Goal: Information Seeking & Learning: Learn about a topic

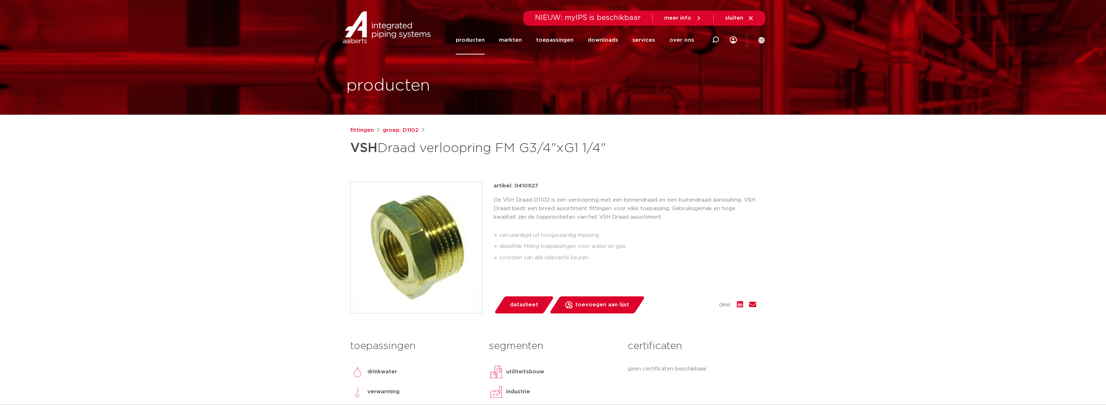
click at [405, 132] on link "groep: D1102" at bounding box center [401, 130] width 36 height 9
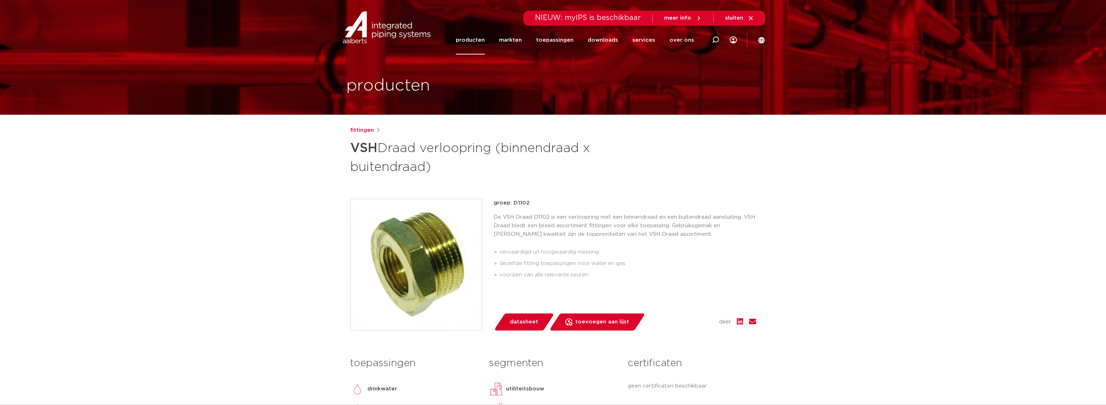
click at [363, 133] on link "fittingen" at bounding box center [362, 130] width 24 height 9
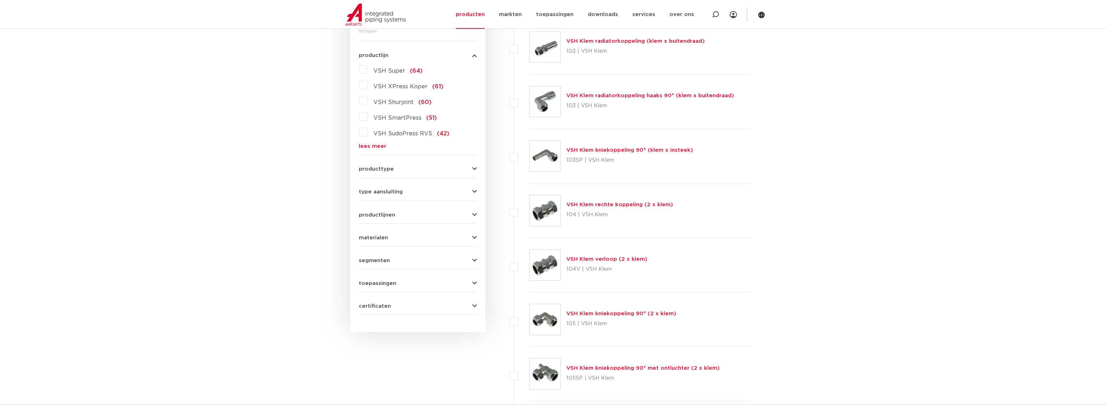
click at [365, 148] on link "lees meer" at bounding box center [418, 146] width 118 height 5
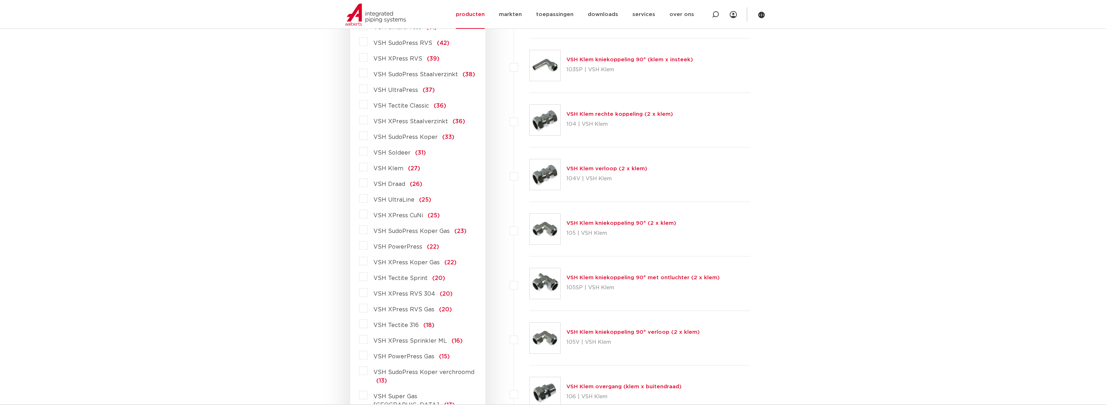
scroll to position [296, 0]
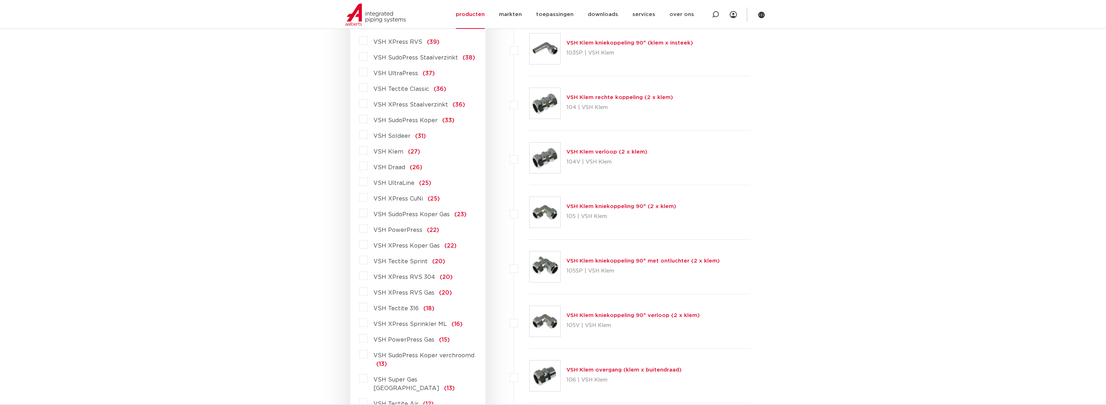
click at [368, 165] on label "VSH Draad (26)" at bounding box center [395, 165] width 55 height 11
click at [0, 0] on input "VSH Draad (26)" at bounding box center [0, 0] width 0 height 0
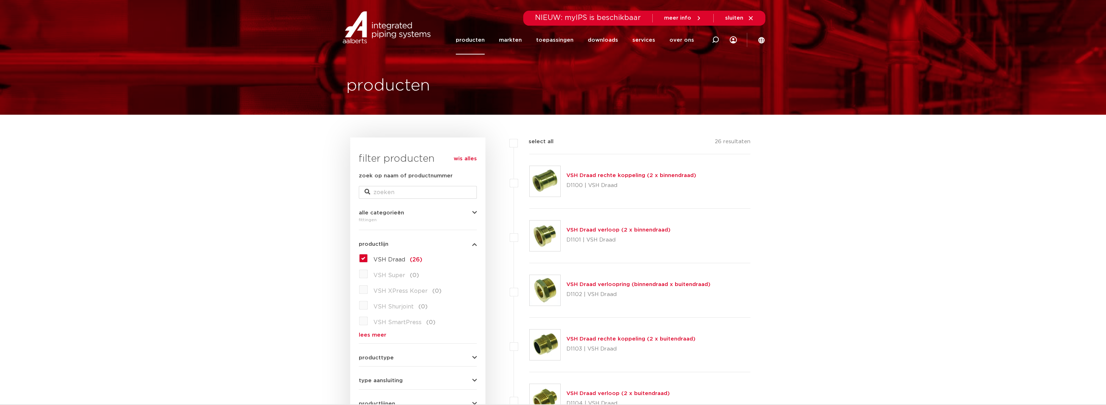
click at [611, 231] on link "VSH Draad verloop (2 x binnendraad)" at bounding box center [618, 230] width 104 height 5
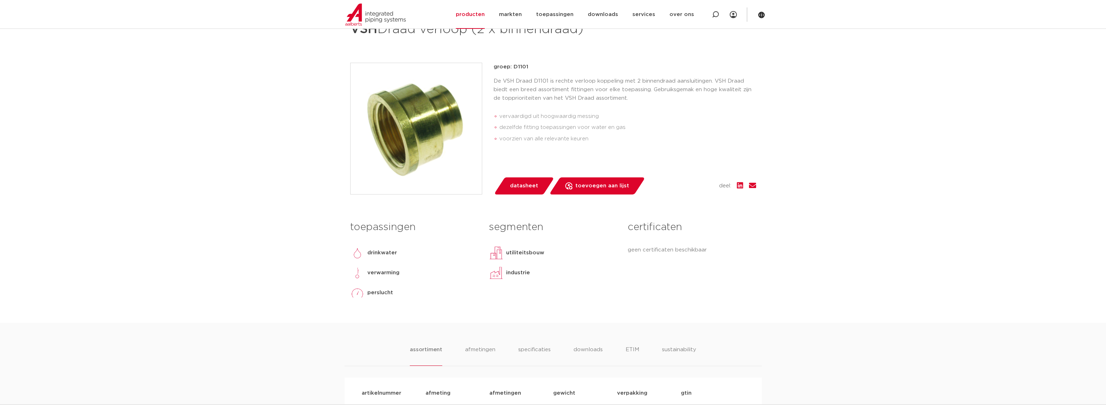
scroll to position [107, 0]
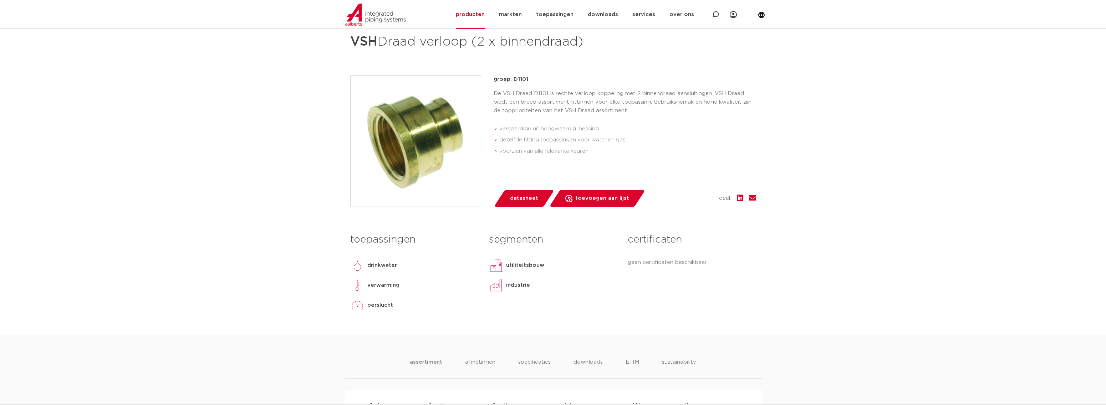
click at [518, 195] on span "datasheet" at bounding box center [524, 198] width 28 height 11
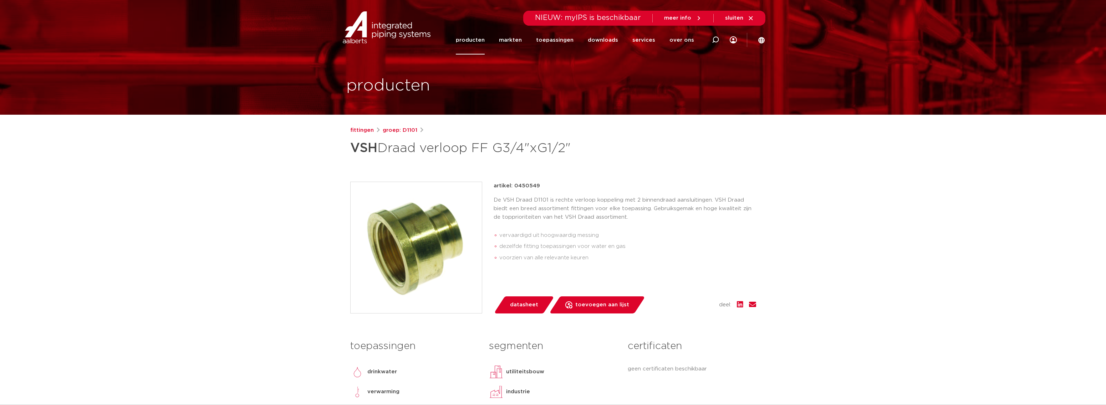
drag, startPoint x: 553, startPoint y: 182, endPoint x: 514, endPoint y: 185, distance: 38.6
click at [514, 185] on div "fittingen groep: D1101 VSH Draad verloop FF G3/4"xG1/2"" at bounding box center [553, 284] width 417 height 316
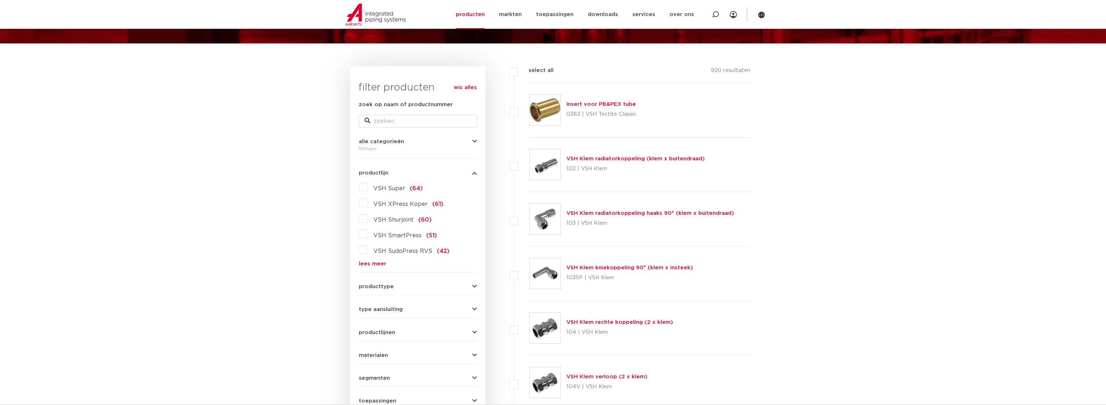
click at [367, 262] on link "lees meer" at bounding box center [418, 263] width 118 height 5
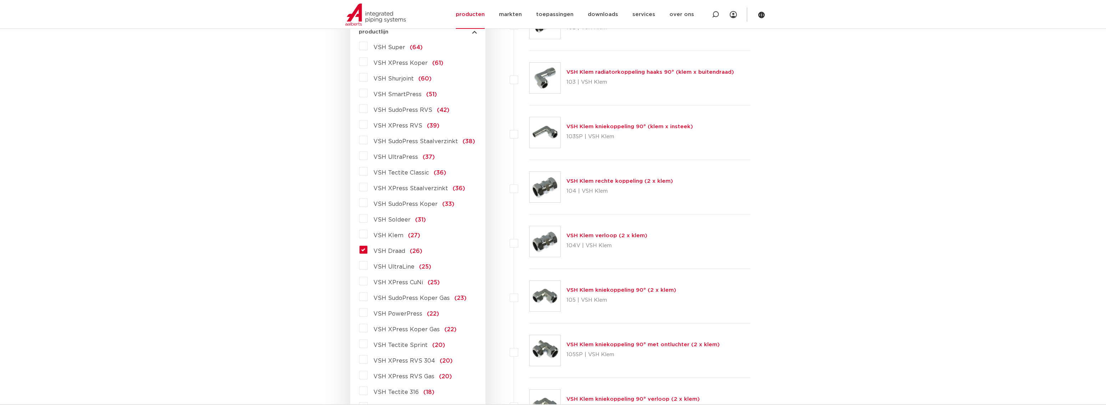
scroll to position [214, 0]
click at [368, 248] on label "VSH Draad (26)" at bounding box center [395, 248] width 55 height 11
click at [0, 0] on input "VSH Draad (26)" at bounding box center [0, 0] width 0 height 0
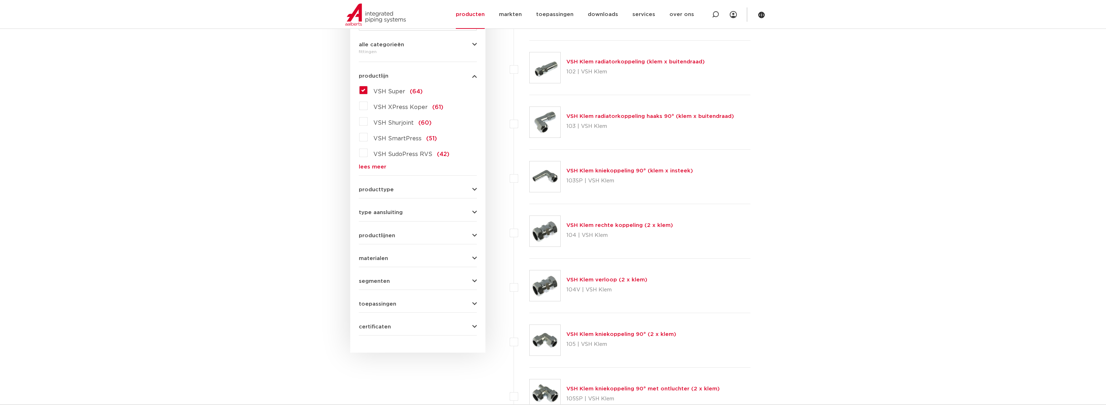
scroll to position [107, 0]
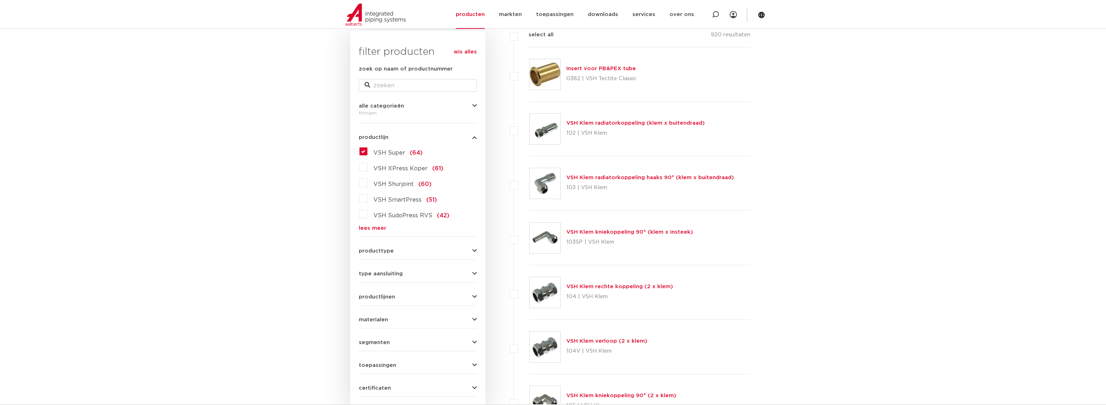
click at [368, 149] on label "VSH Super (64)" at bounding box center [395, 151] width 55 height 11
click at [0, 0] on input "VSH Super (64)" at bounding box center [0, 0] width 0 height 0
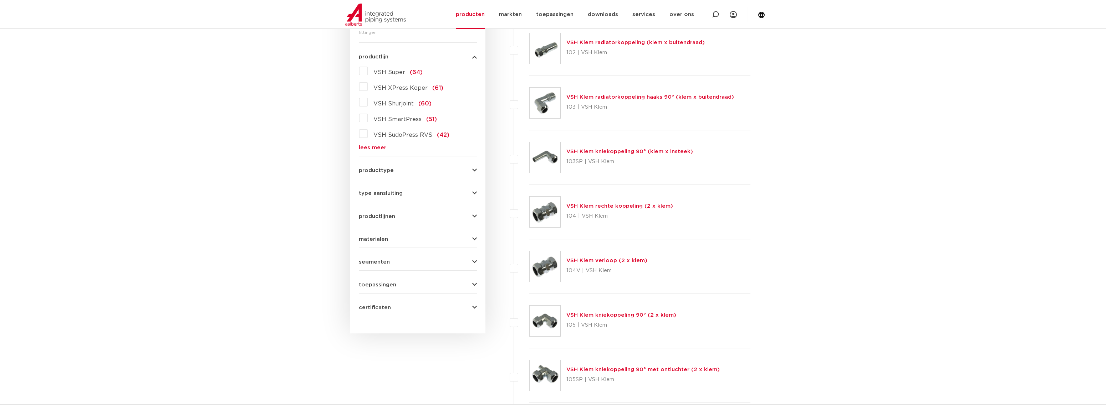
scroll to position [193, 0]
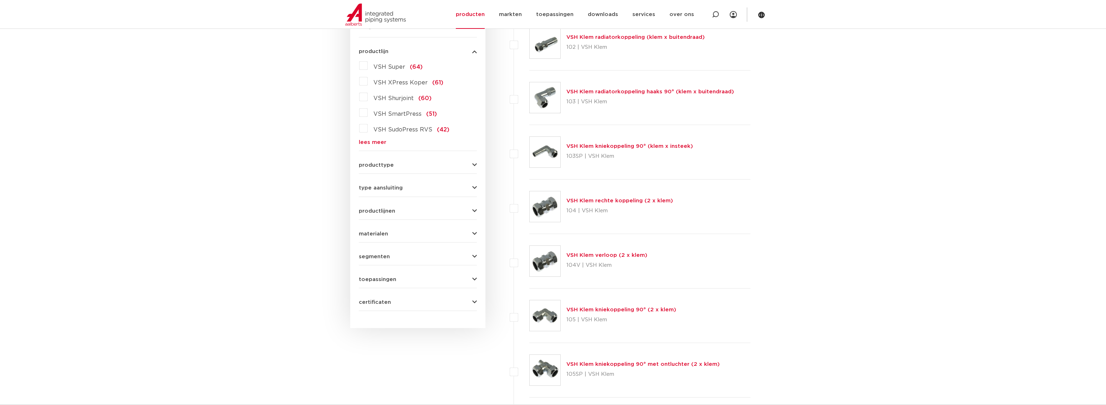
click at [369, 144] on link "lees meer" at bounding box center [418, 142] width 118 height 5
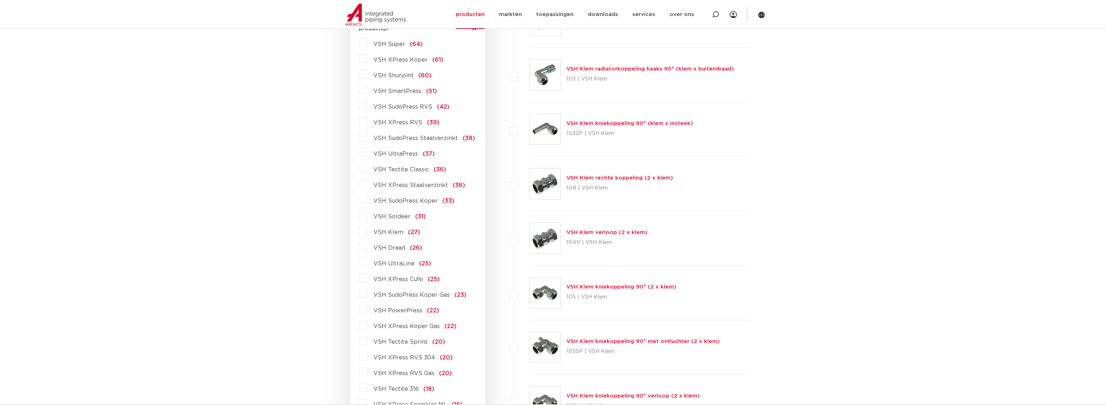
scroll to position [229, 0]
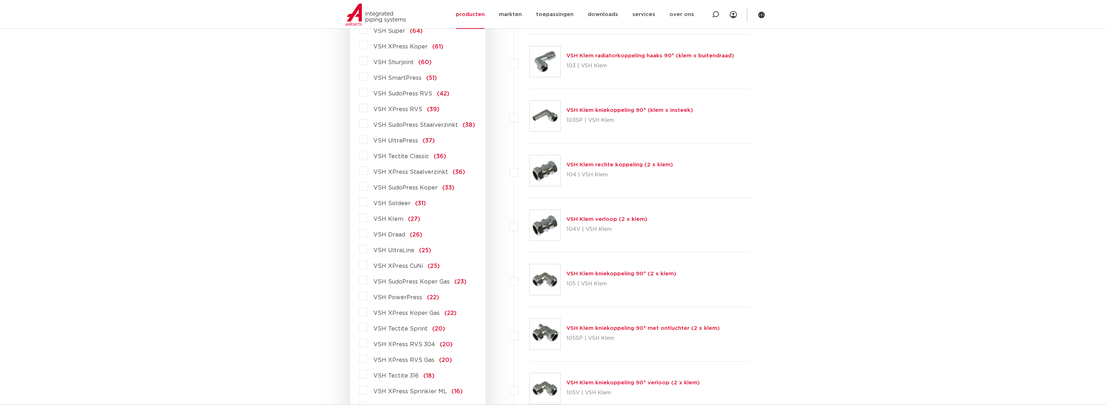
click at [368, 234] on label "VSH Draad (26)" at bounding box center [395, 233] width 55 height 11
click at [0, 0] on input "VSH Draad (26)" at bounding box center [0, 0] width 0 height 0
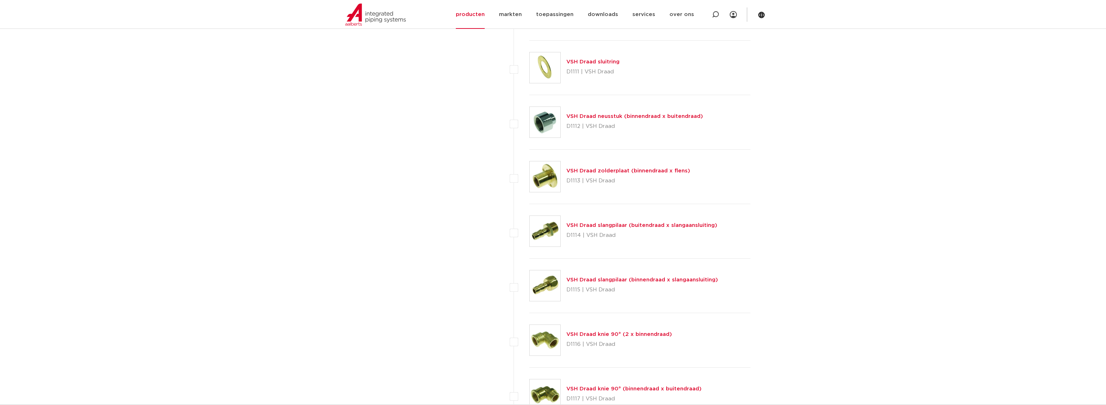
scroll to position [621, 0]
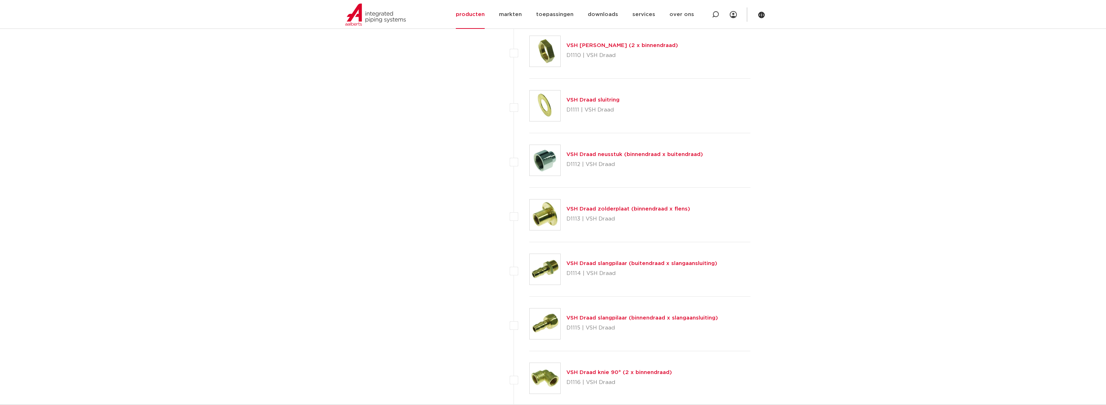
click at [620, 155] on link "VSH Draad neusstuk (binnendraad x buitendraad)" at bounding box center [634, 154] width 137 height 5
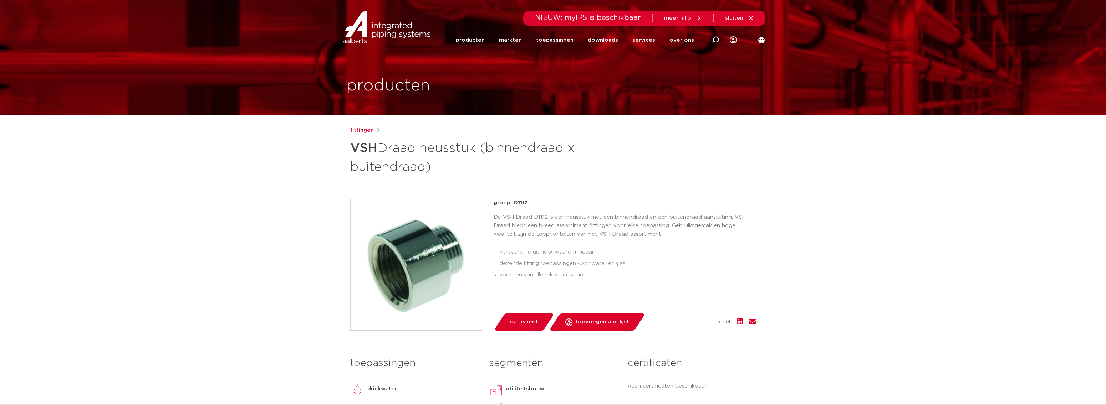
click at [527, 322] on span "datasheet" at bounding box center [524, 322] width 28 height 11
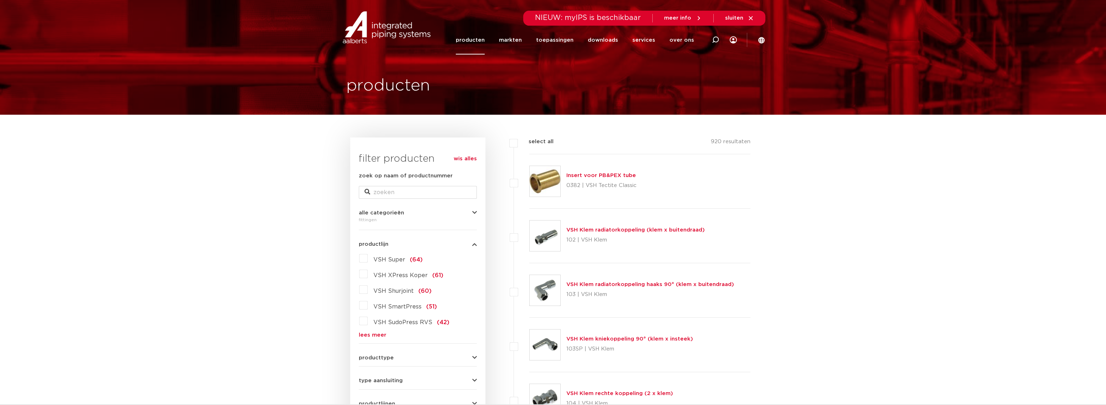
click at [475, 155] on link "wis alles" at bounding box center [465, 159] width 23 height 9
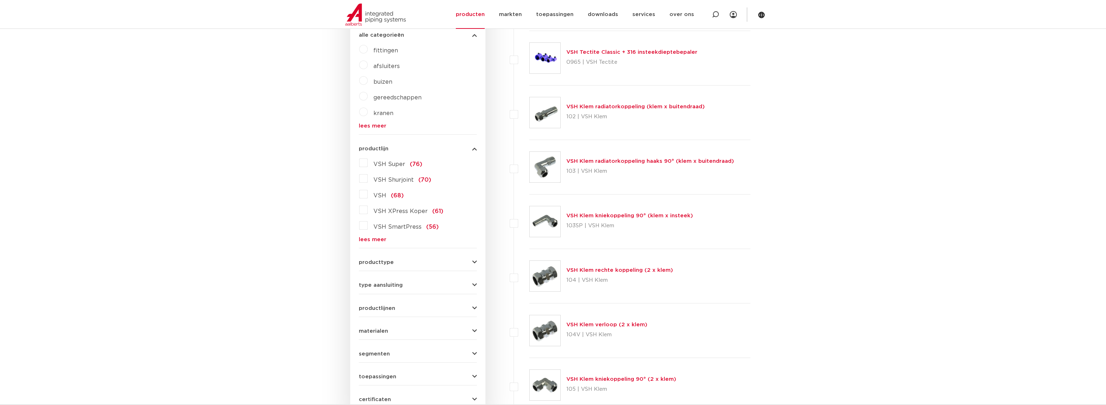
click at [366, 240] on link "lees meer" at bounding box center [418, 239] width 118 height 5
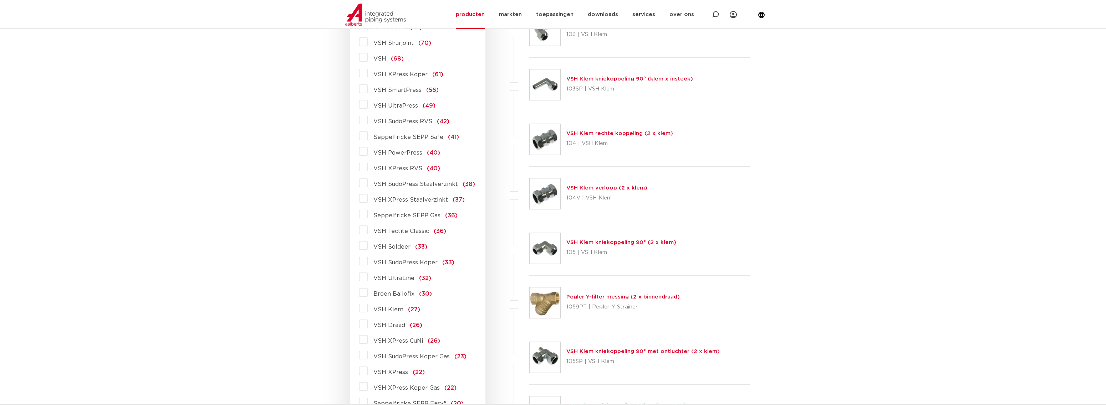
scroll to position [321, 0]
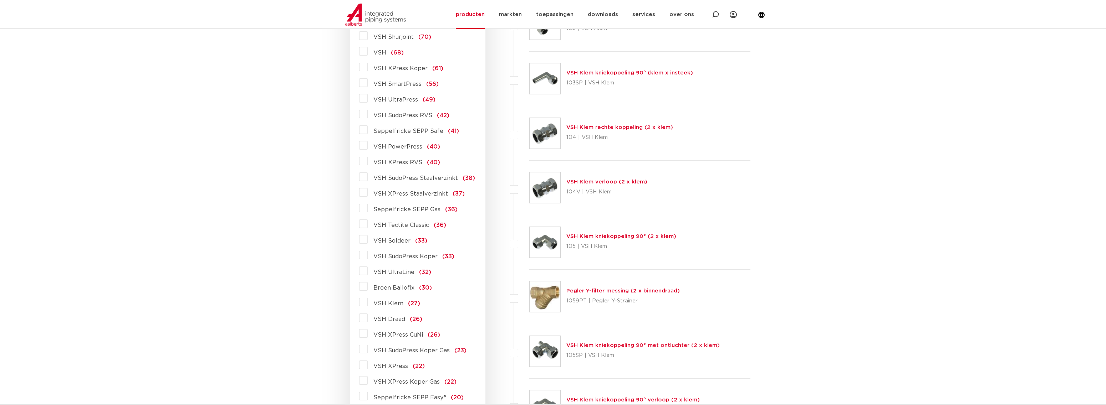
click at [368, 320] on label "VSH Draad (26)" at bounding box center [395, 317] width 55 height 11
click at [0, 0] on input "VSH Draad (26)" at bounding box center [0, 0] width 0 height 0
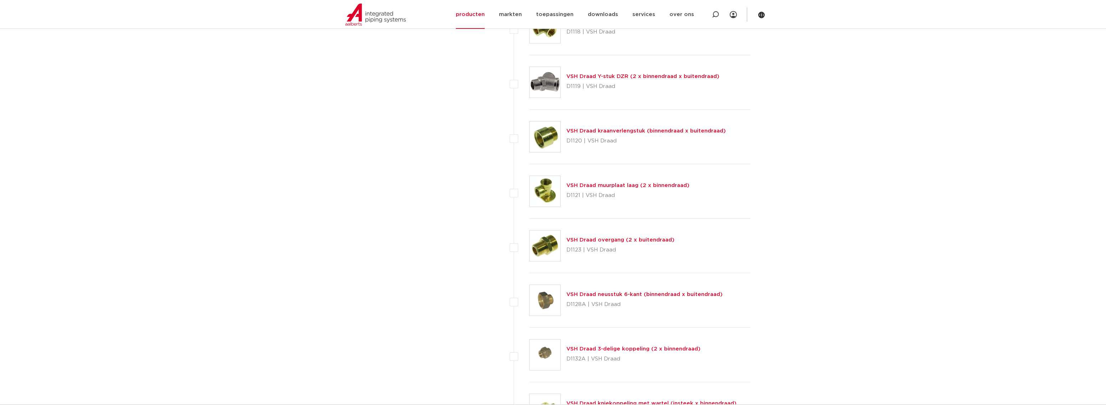
scroll to position [1141, 0]
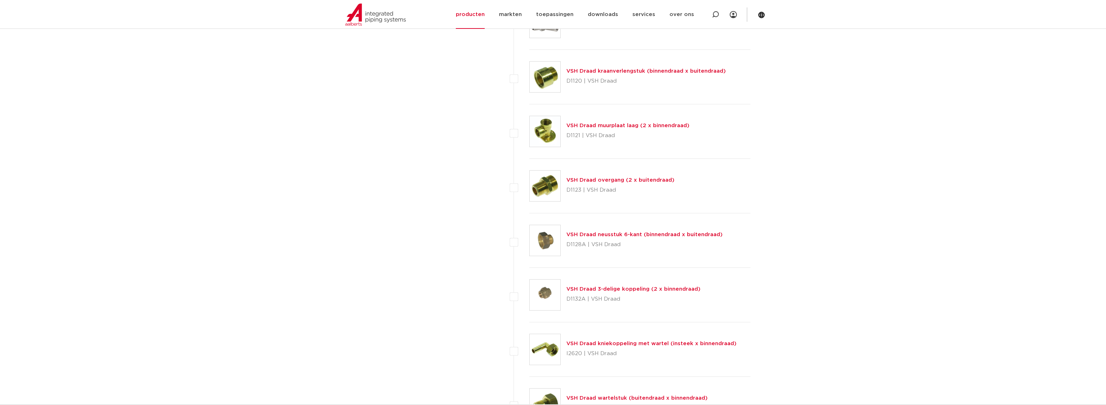
click at [645, 235] on link "VSH Draad neusstuk 6-kant (binnendraad x buitendraad)" at bounding box center [644, 234] width 156 height 5
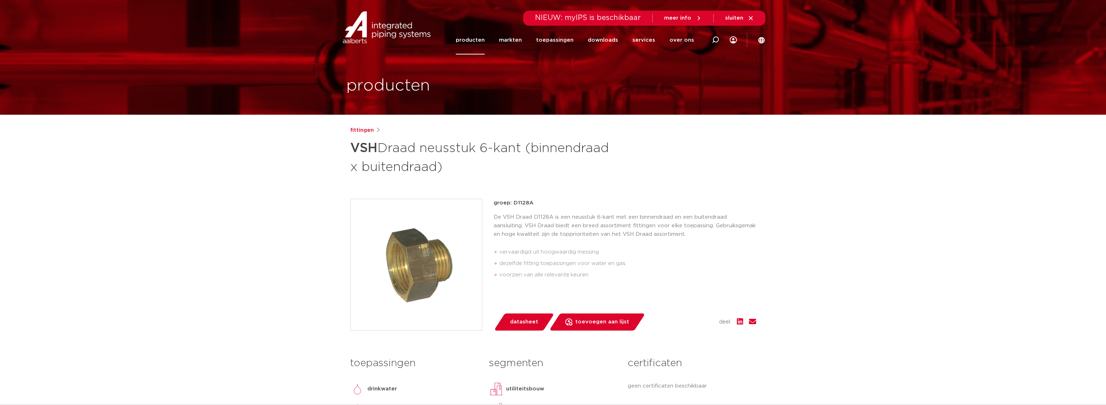
click at [513, 323] on span "datasheet" at bounding box center [524, 322] width 28 height 11
